Goal: Navigation & Orientation: Find specific page/section

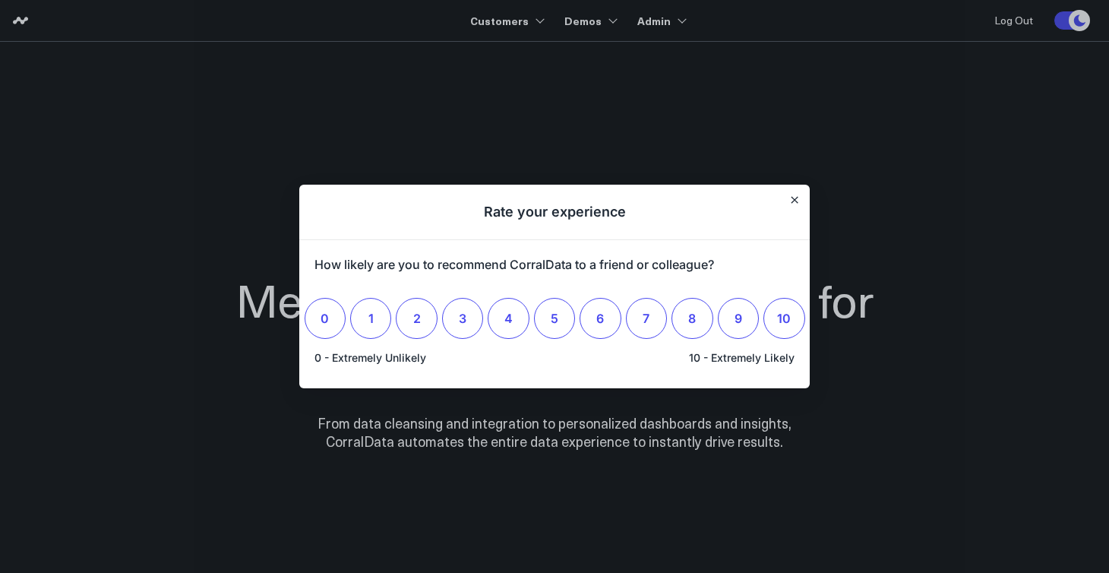
click at [653, 24] on div at bounding box center [554, 286] width 1109 height 573
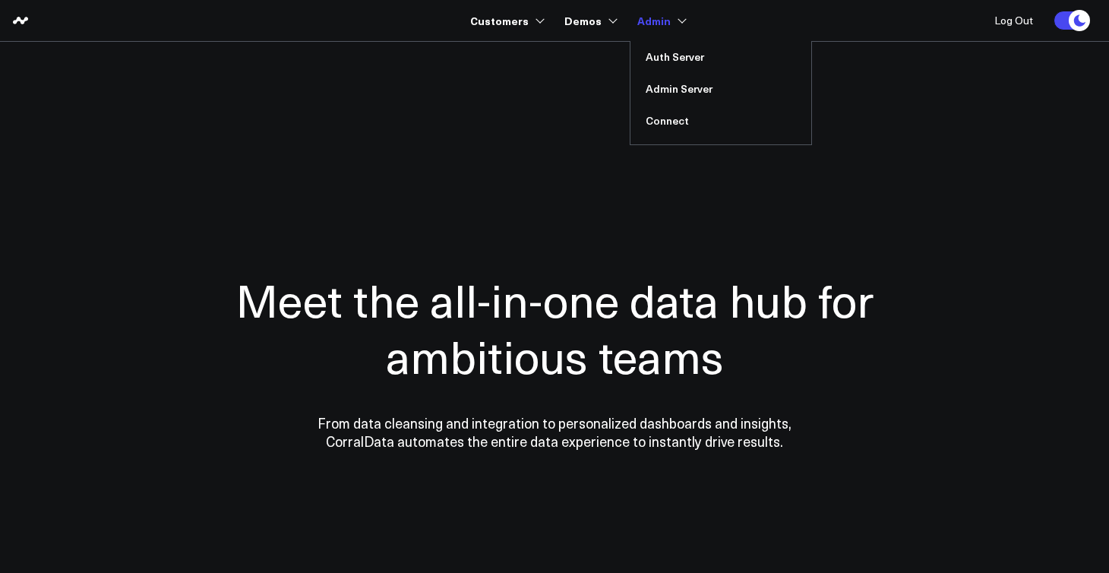
click at [644, 24] on link "Admin" at bounding box center [661, 20] width 46 height 27
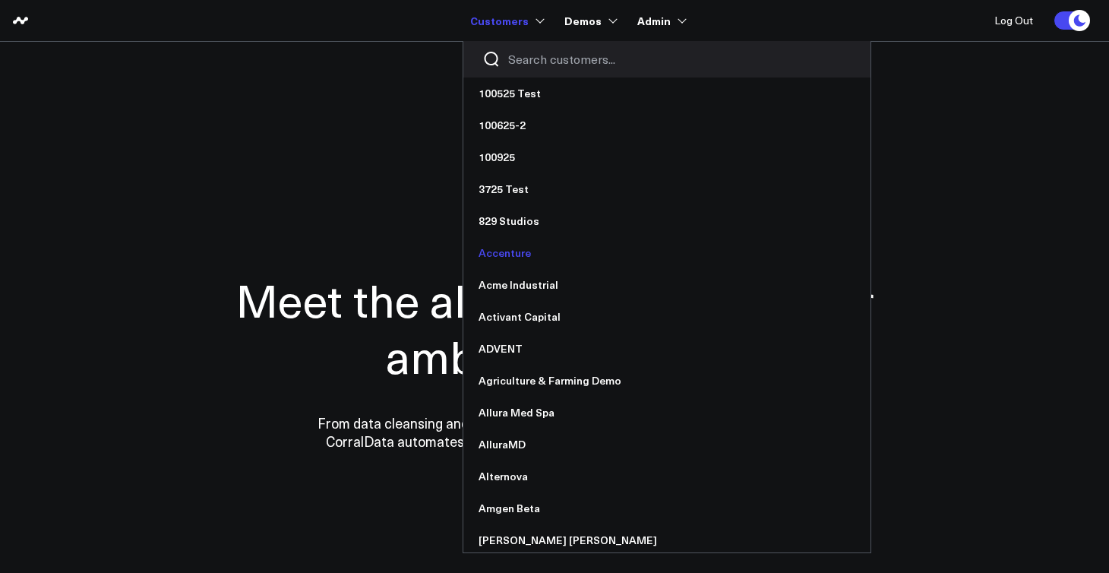
scroll to position [4, 0]
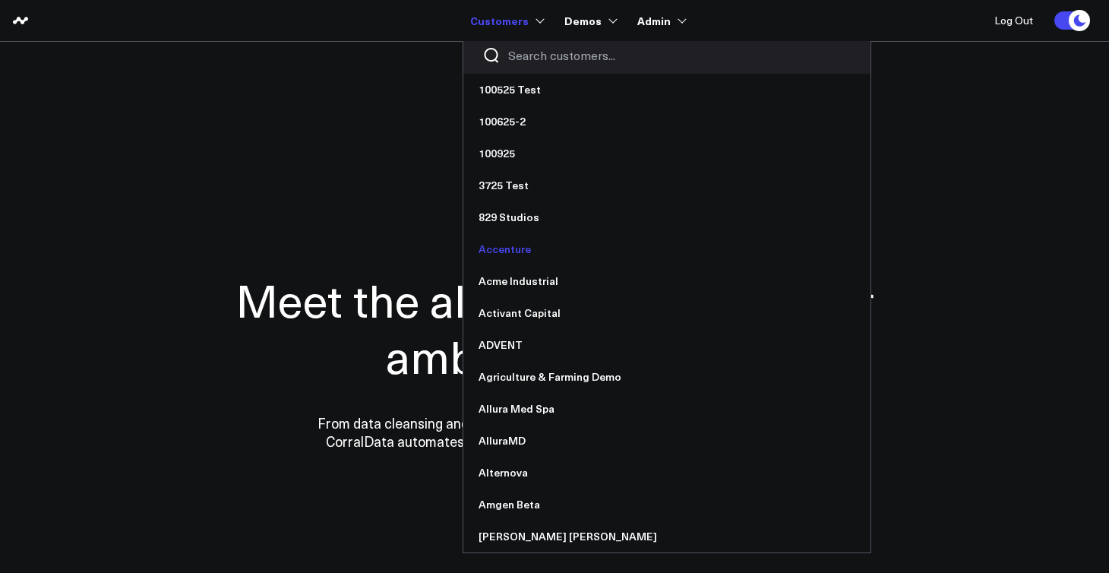
click at [544, 258] on link "Accenture" at bounding box center [667, 249] width 407 height 32
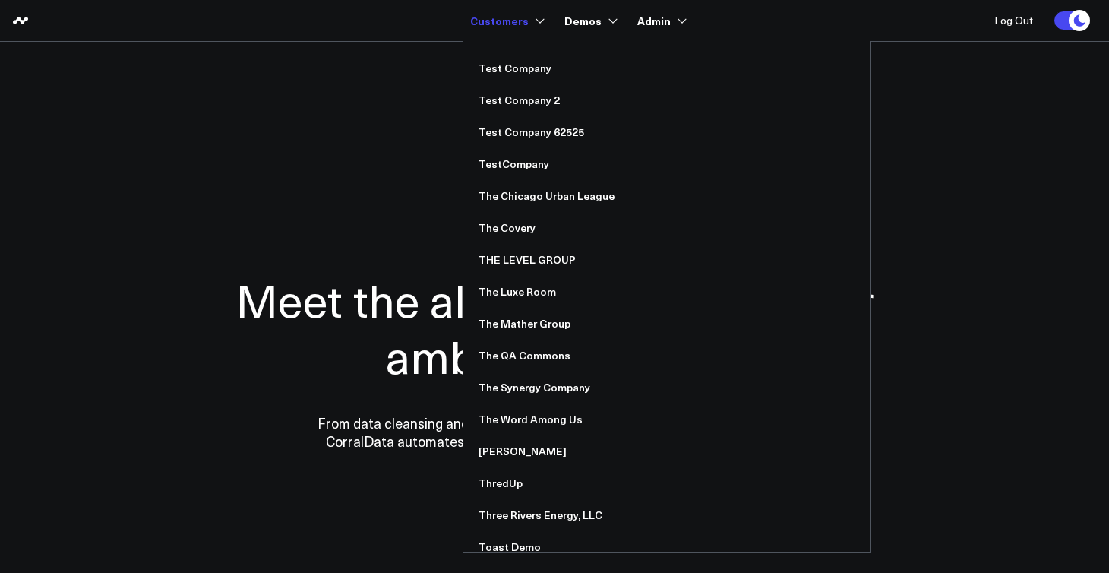
scroll to position [10867, 0]
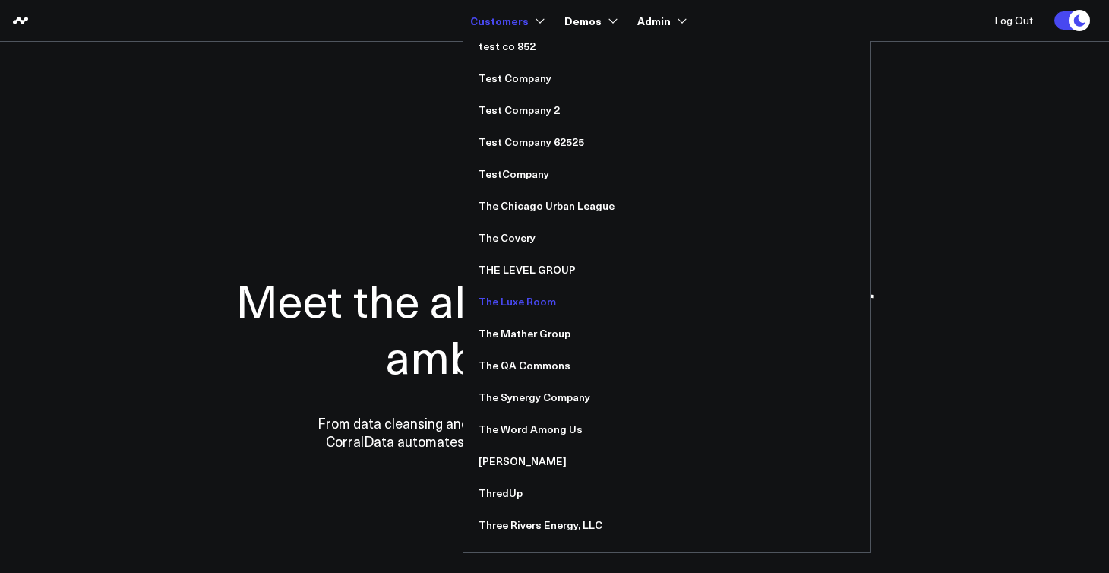
click at [527, 297] on link "The Luxe Room" at bounding box center [667, 302] width 407 height 32
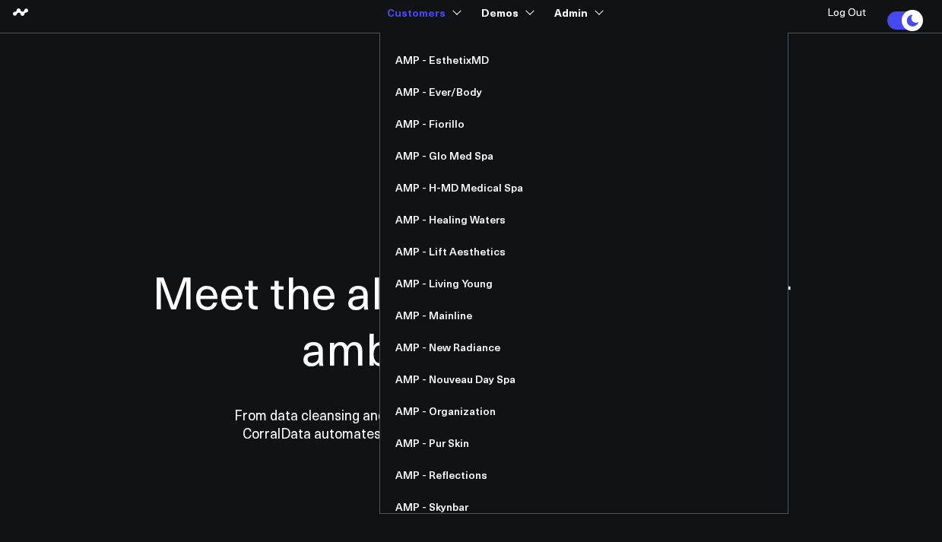
scroll to position [757, 0]
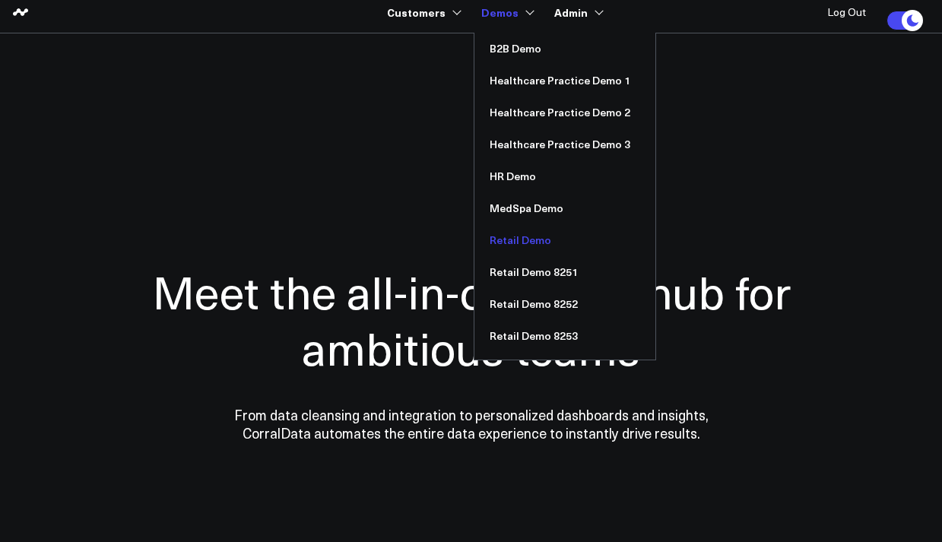
click at [530, 242] on link "Retail Demo" at bounding box center [564, 240] width 181 height 32
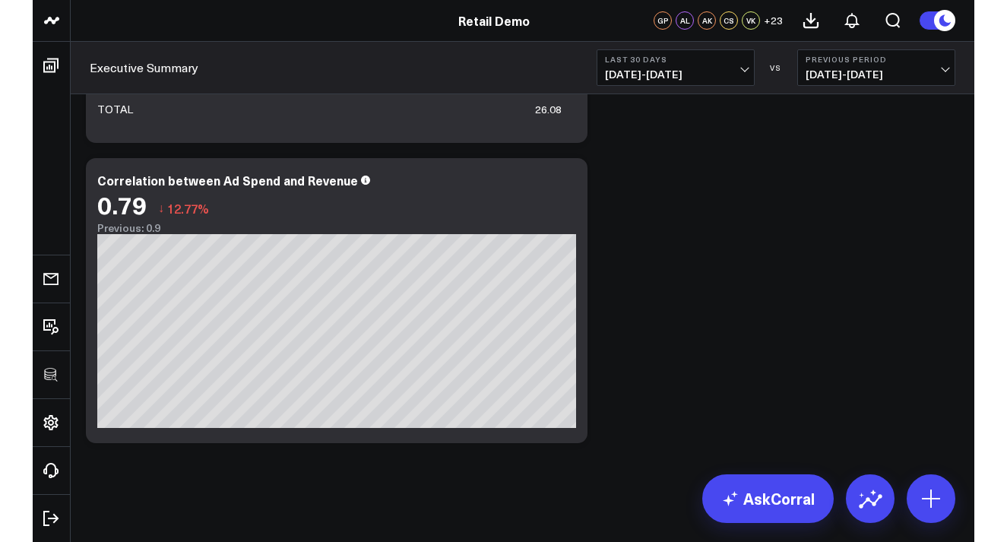
scroll to position [470, 0]
